Goal: Task Accomplishment & Management: Use online tool/utility

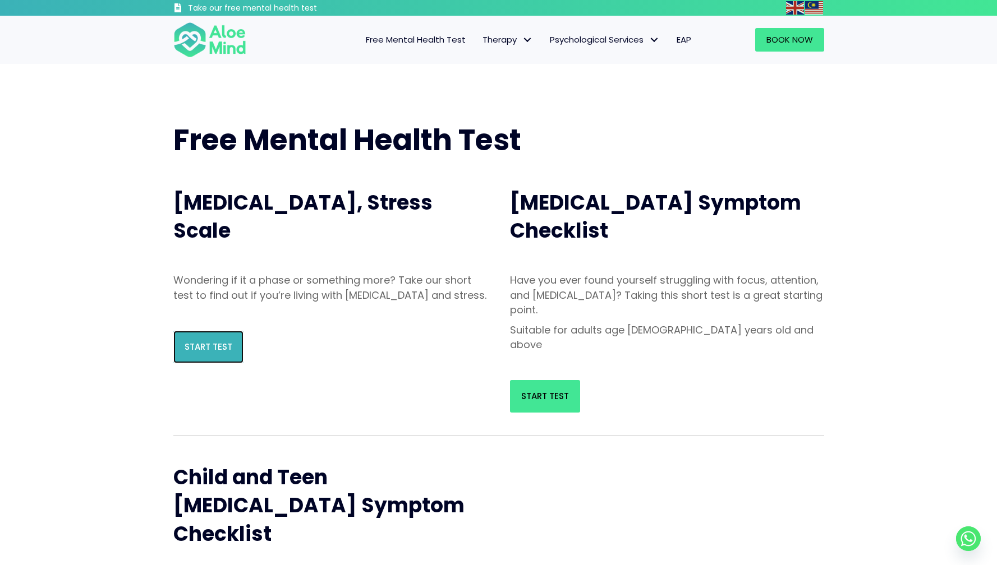
click at [185, 355] on link "Start Test" at bounding box center [208, 347] width 70 height 33
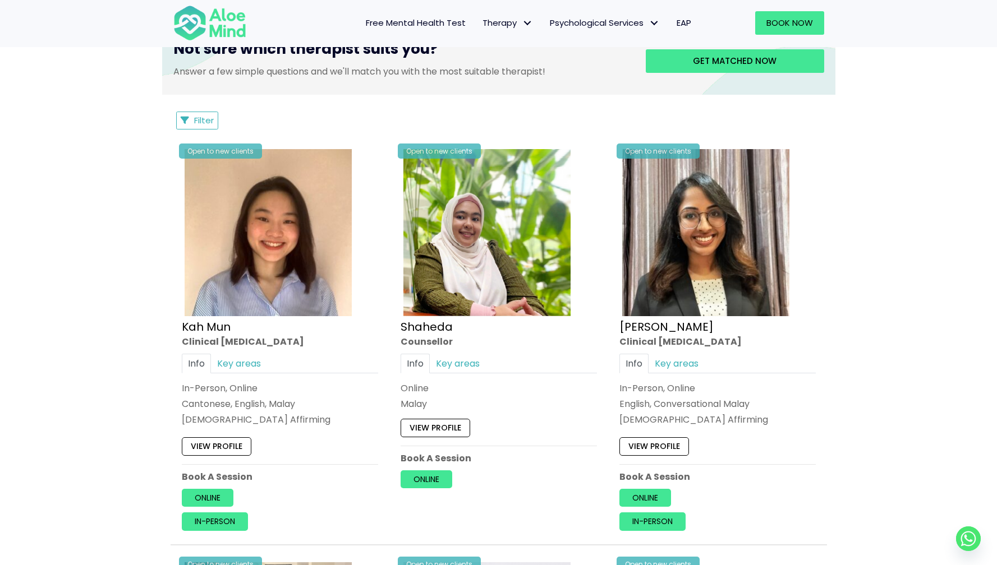
scroll to position [454, 0]
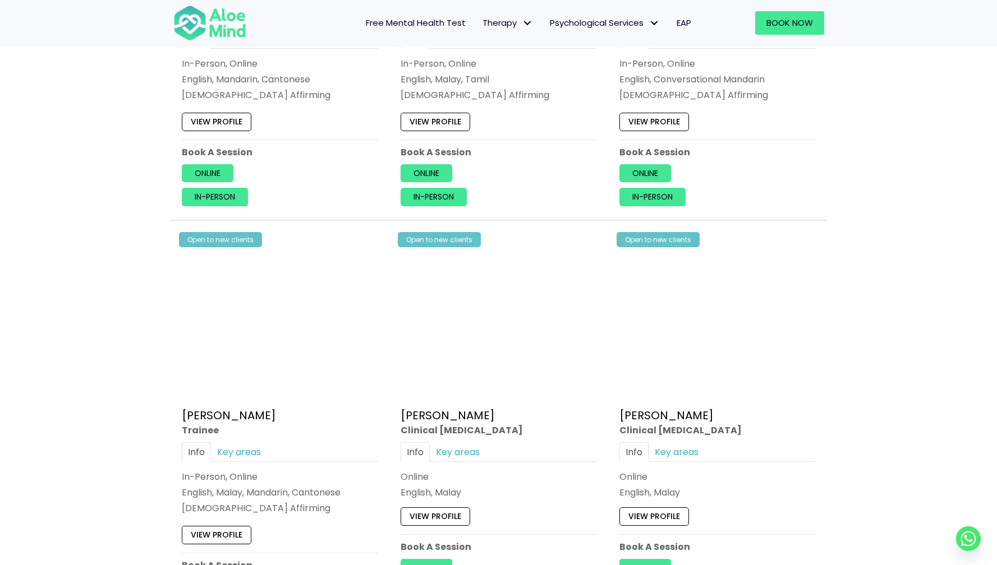
scroll to position [2996, 0]
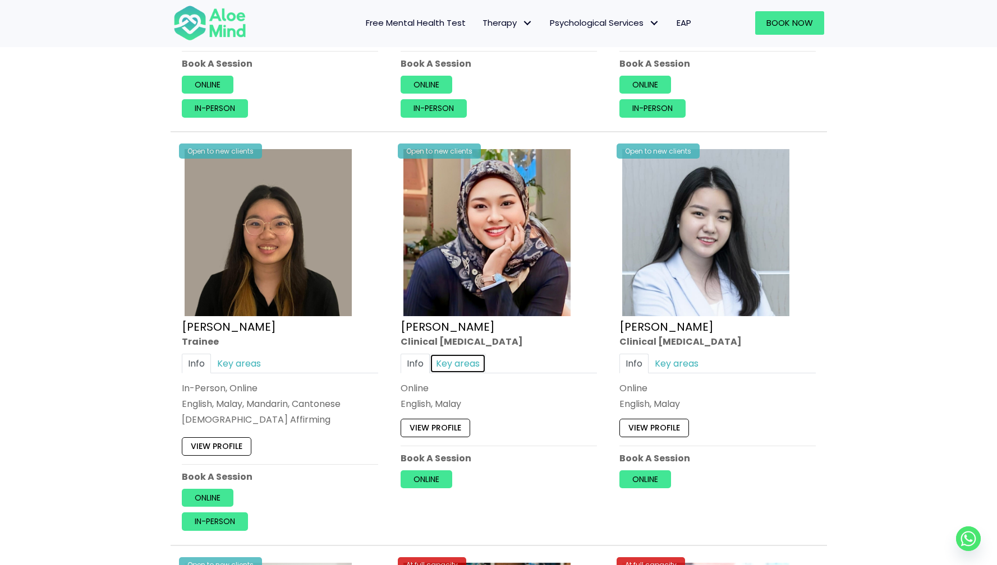
click at [460, 361] on link "Key areas" at bounding box center [458, 364] width 56 height 20
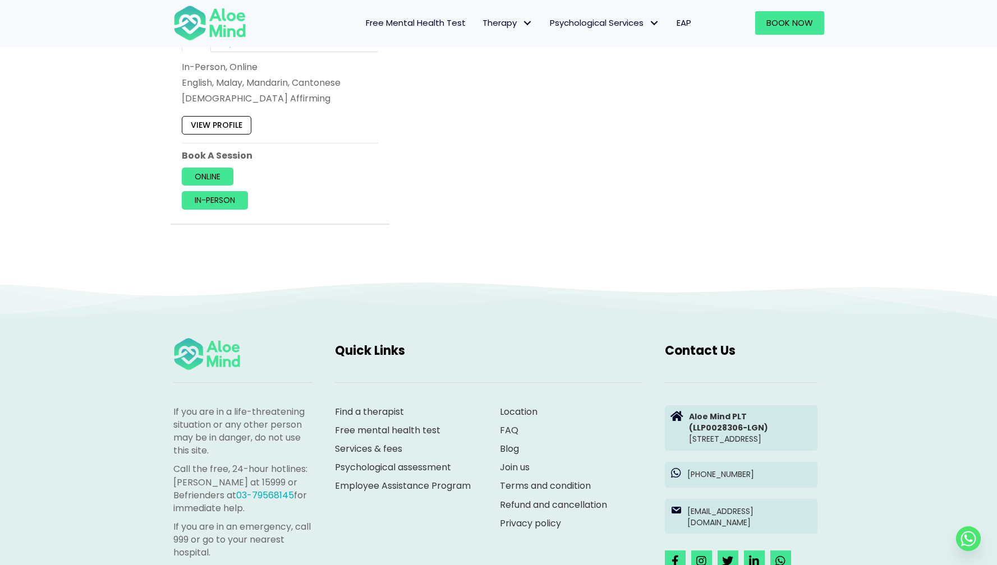
scroll to position [5187, 0]
